Goal: Transaction & Acquisition: Purchase product/service

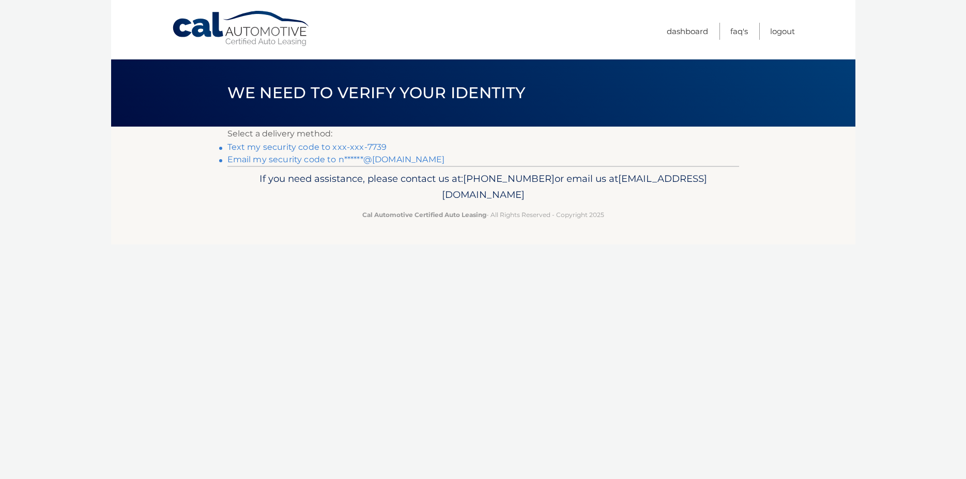
click at [372, 148] on link "Text my security code to xxx-xxx-7739" at bounding box center [307, 147] width 160 height 10
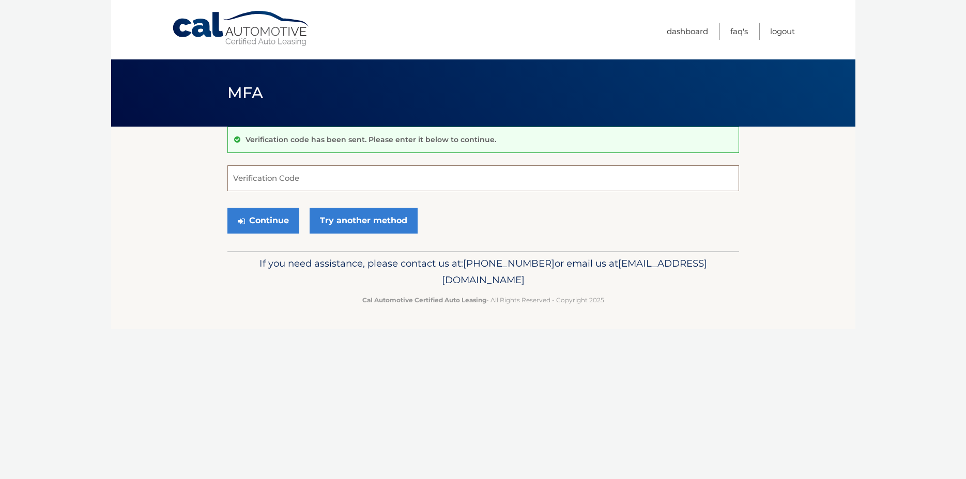
click at [251, 180] on input "Verification Code" at bounding box center [483, 178] width 512 height 26
type input "494338"
click at [272, 221] on button "Continue" at bounding box center [263, 221] width 72 height 26
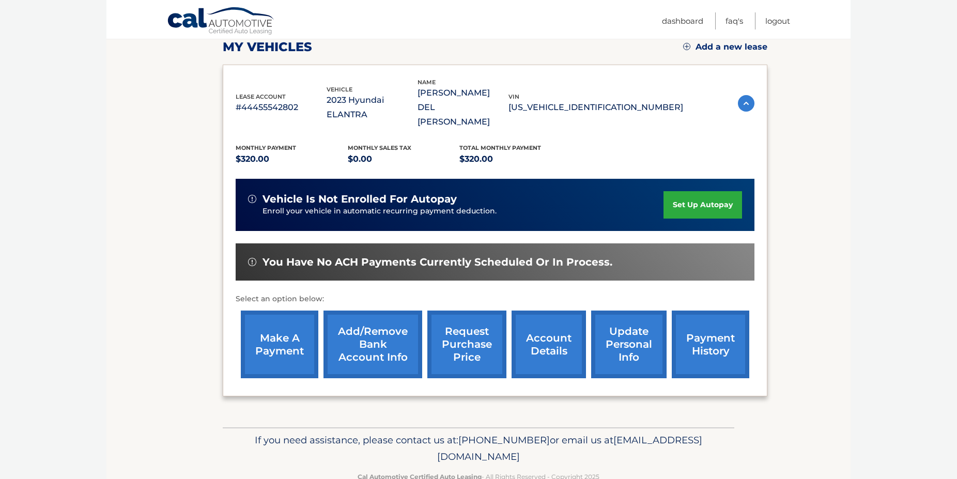
scroll to position [158, 0]
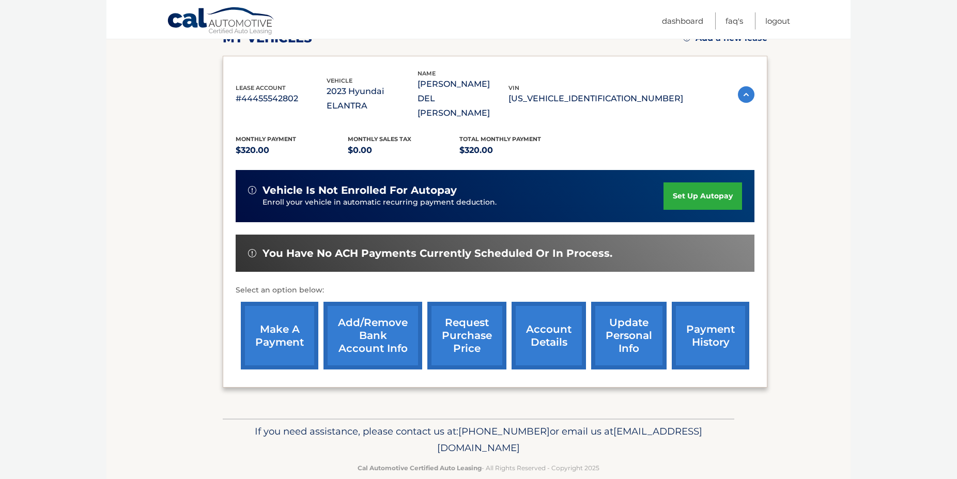
click at [275, 325] on link "make a payment" at bounding box center [280, 336] width 78 height 68
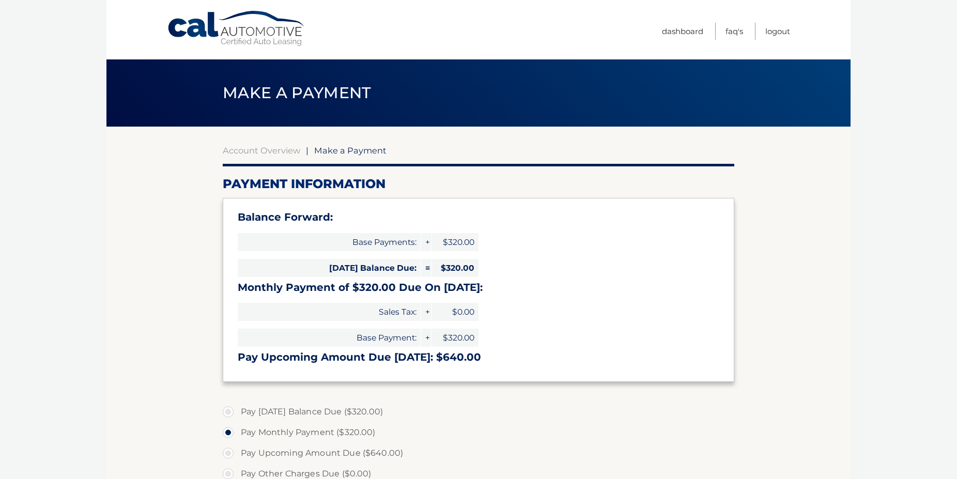
select select "MjczMjkzMzctMDNjYi00NzQ2LTk1ZWYtMjQ1NGE0NGRmMWJl"
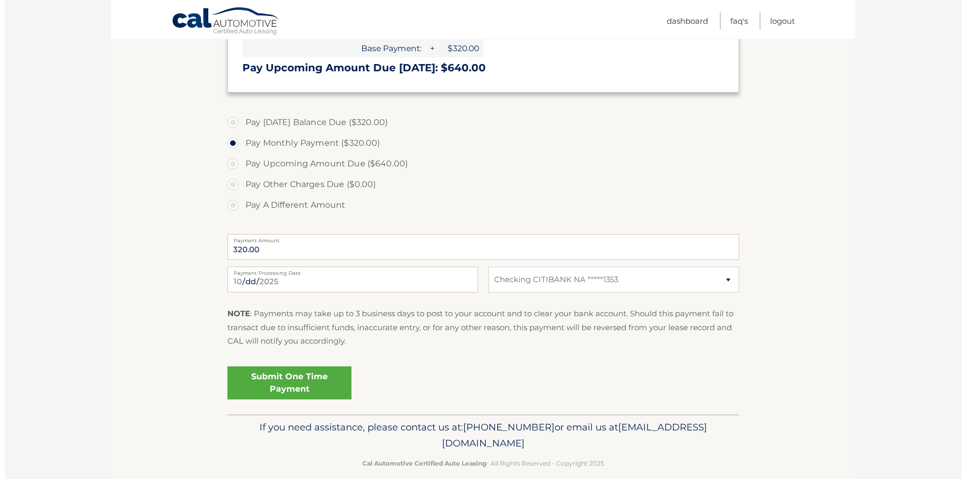
scroll to position [299, 0]
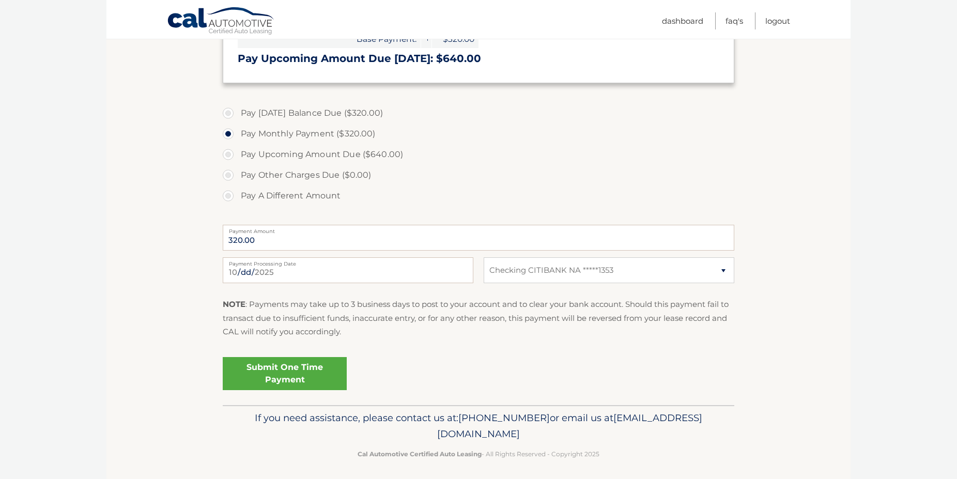
click at [289, 375] on link "Submit One Time Payment" at bounding box center [285, 373] width 124 height 33
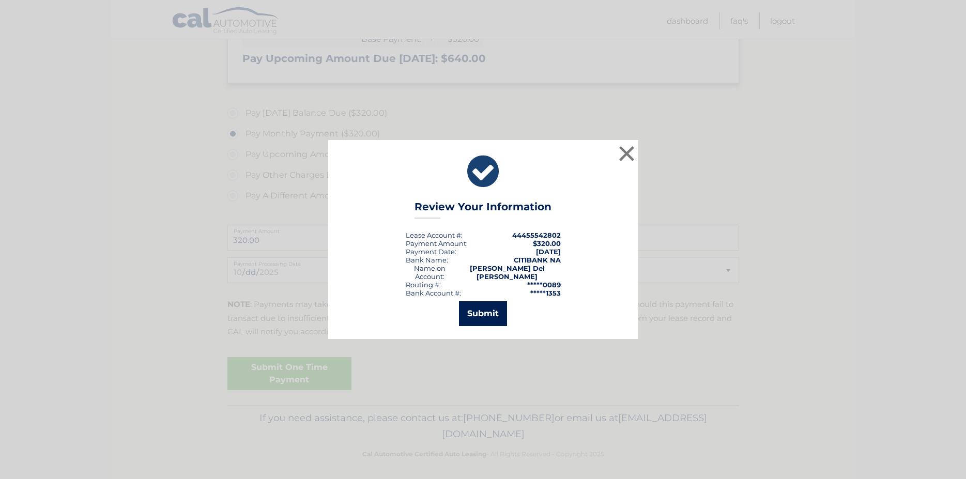
click at [487, 309] on button "Submit" at bounding box center [483, 313] width 48 height 25
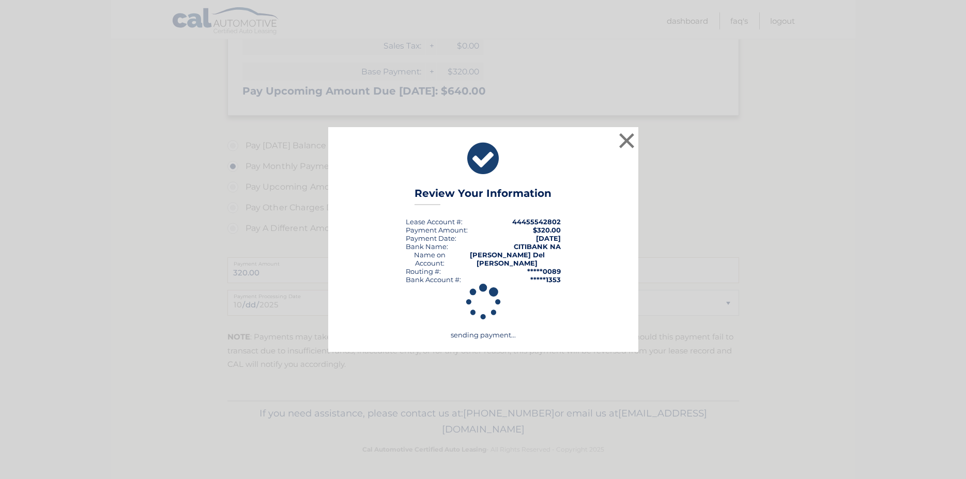
scroll to position [266, 0]
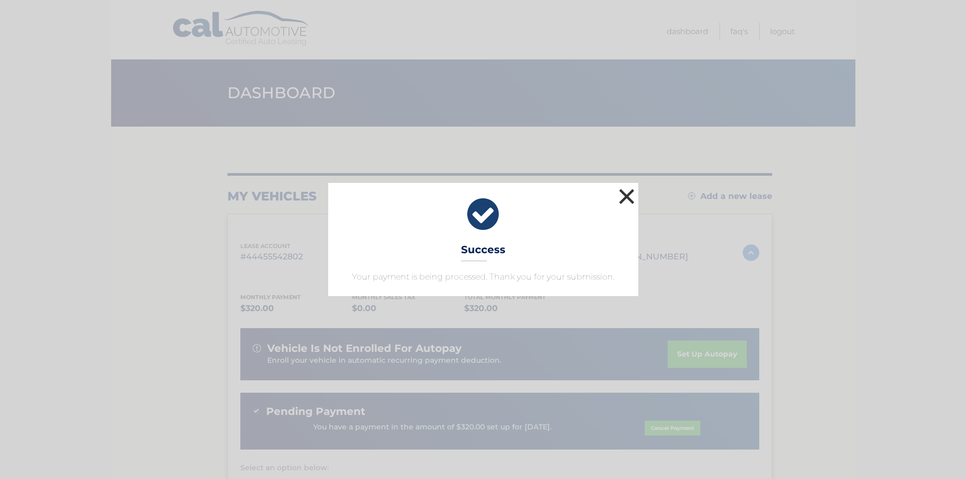
click at [631, 196] on button "×" at bounding box center [627, 196] width 21 height 21
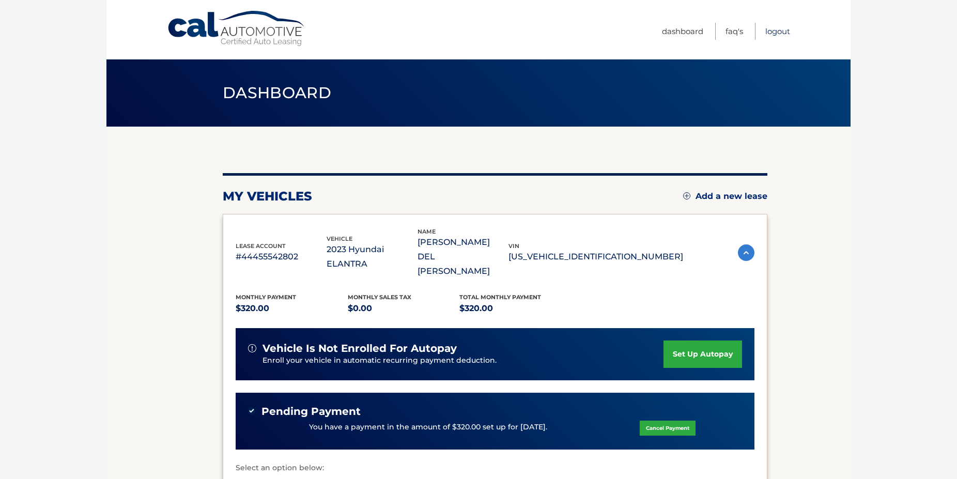
click at [781, 30] on link "Logout" at bounding box center [777, 31] width 25 height 17
